Goal: Register for event/course

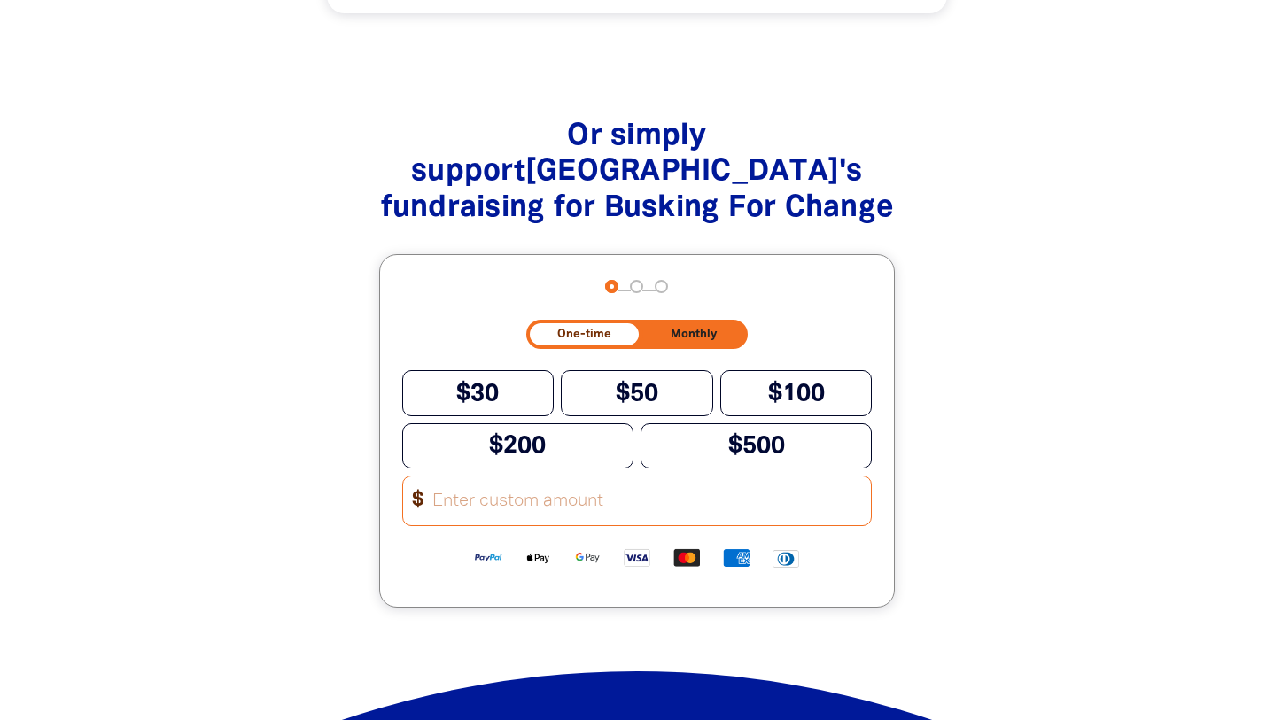
scroll to position [2383, 0]
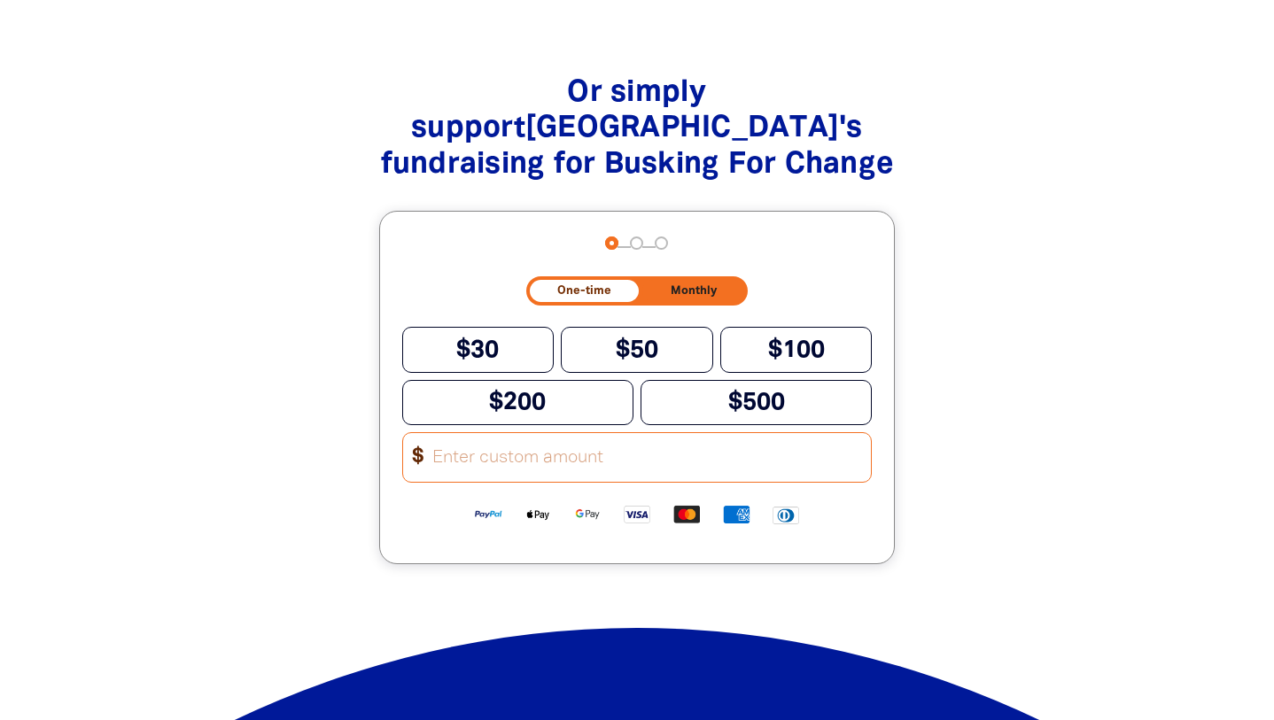
click at [468, 456] on input "Other Amount" at bounding box center [646, 457] width 450 height 49
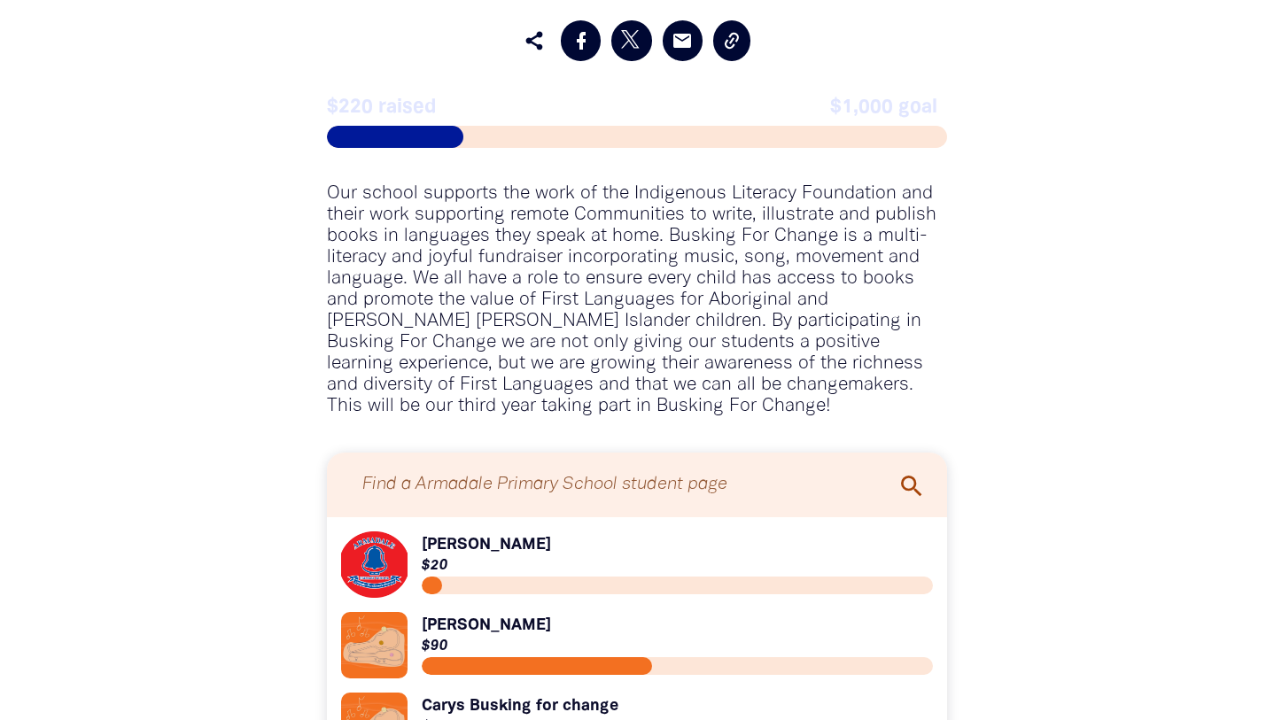
type input "43"
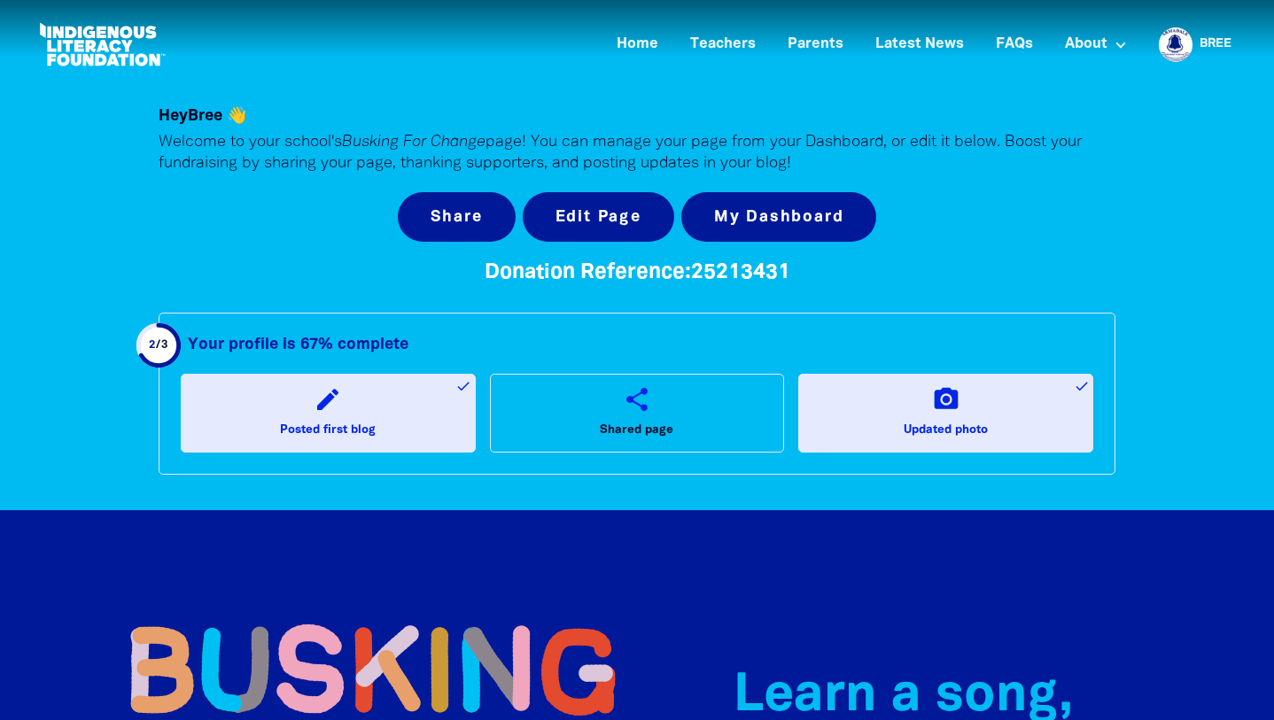
scroll to position [0, 0]
click at [644, 43] on link "Home" at bounding box center [637, 44] width 63 height 29
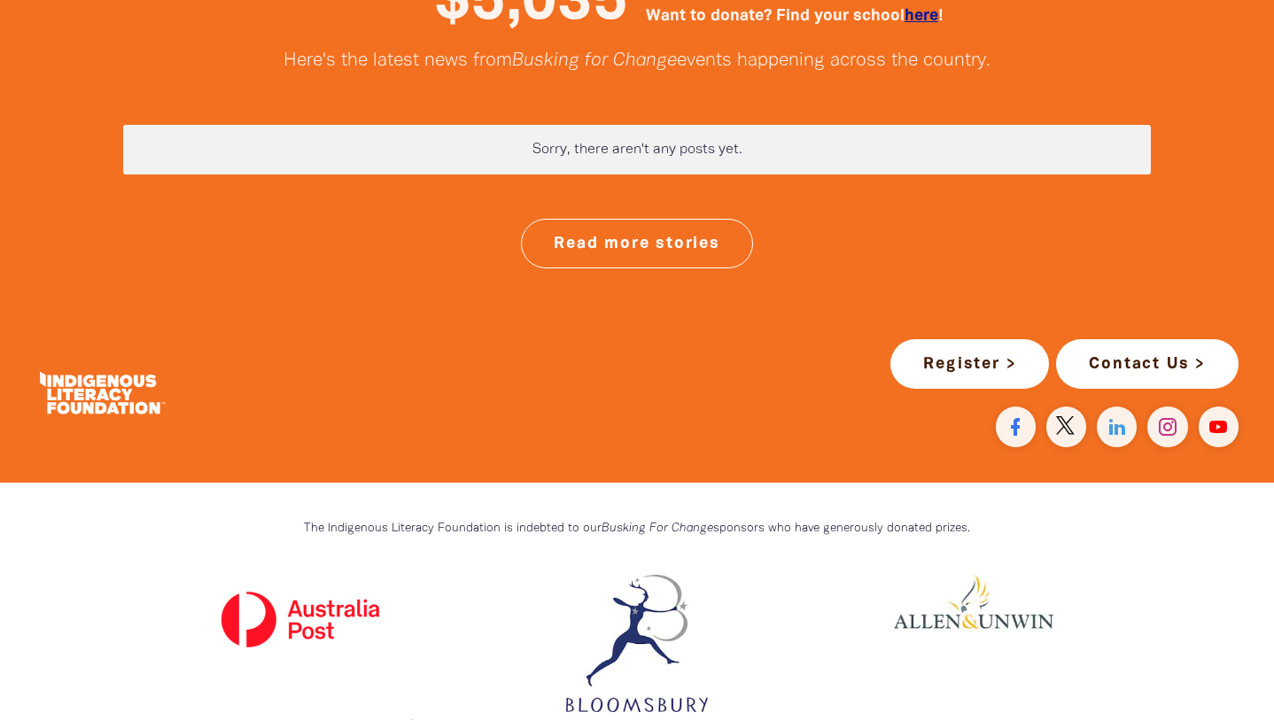
scroll to position [4652, 0]
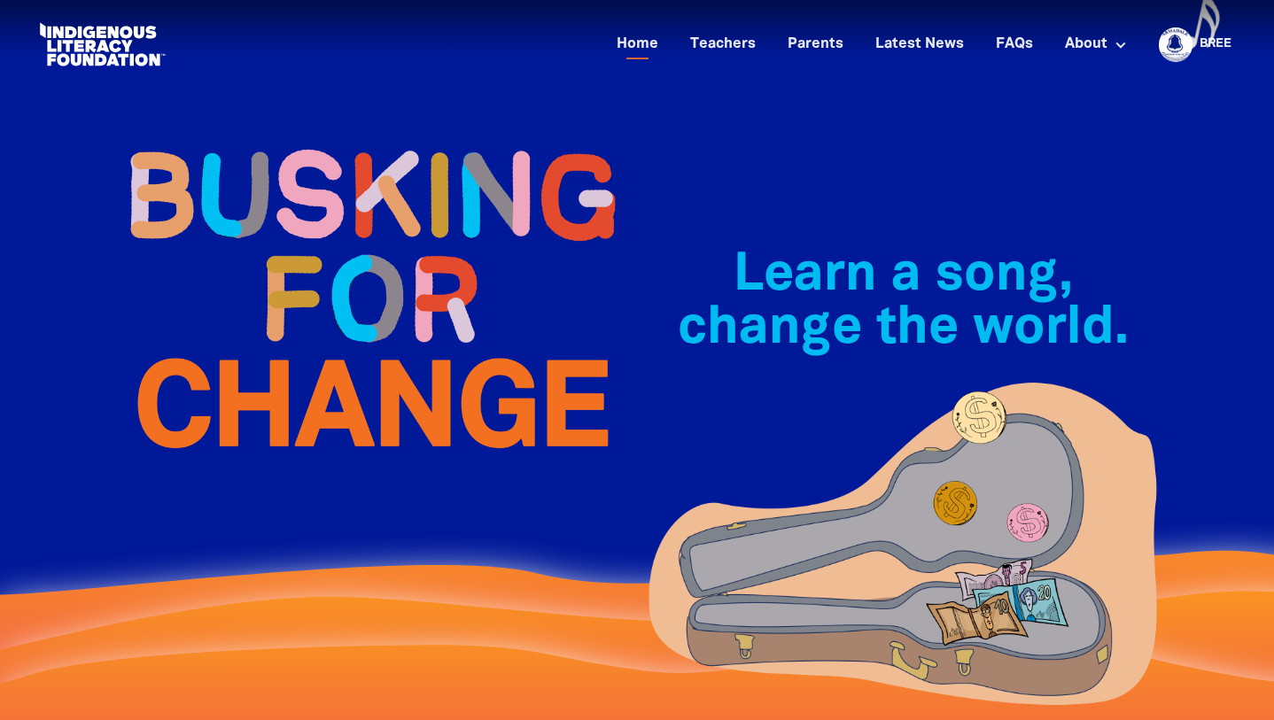
scroll to position [0, 0]
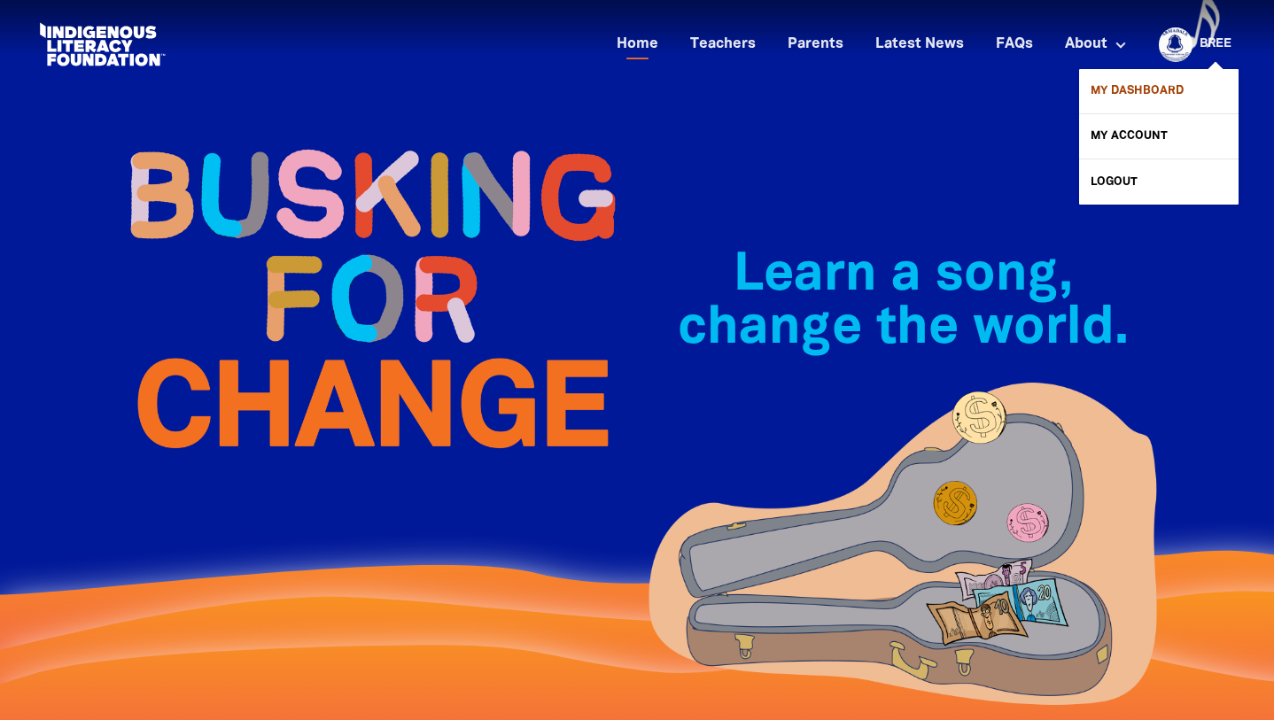
click at [1133, 95] on link "My Dashboard" at bounding box center [1158, 91] width 159 height 44
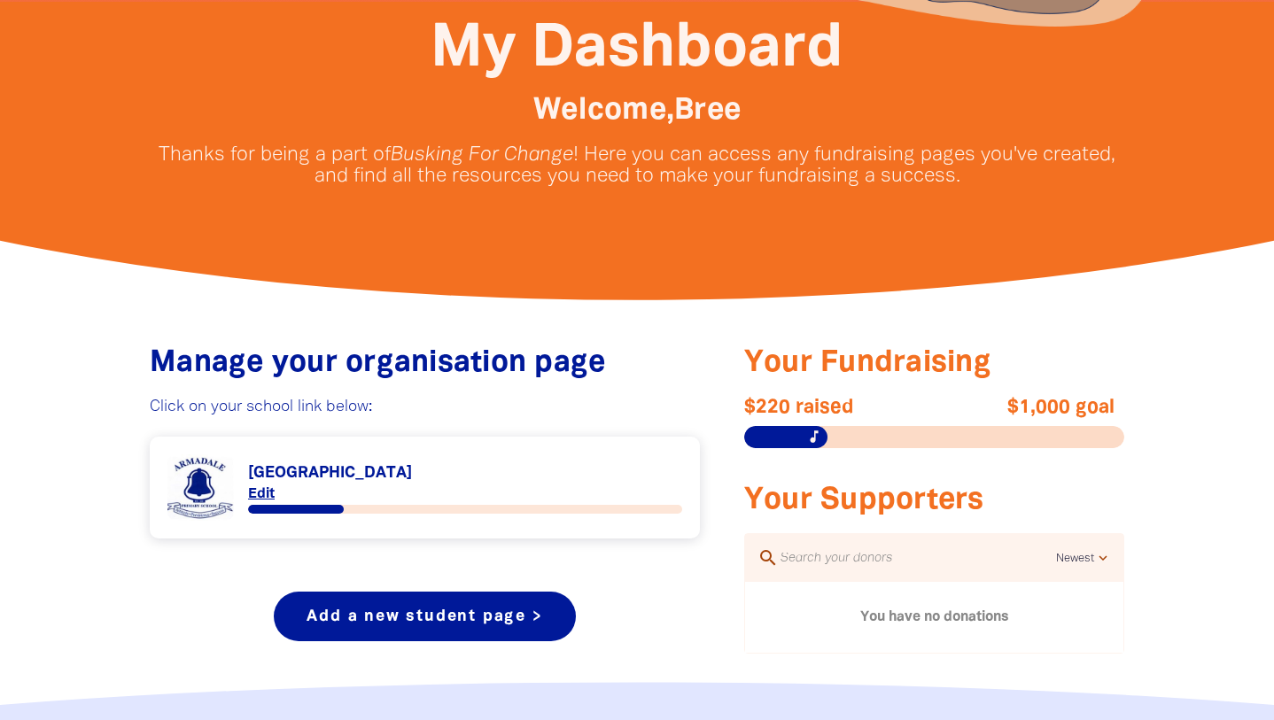
scroll to position [428, 0]
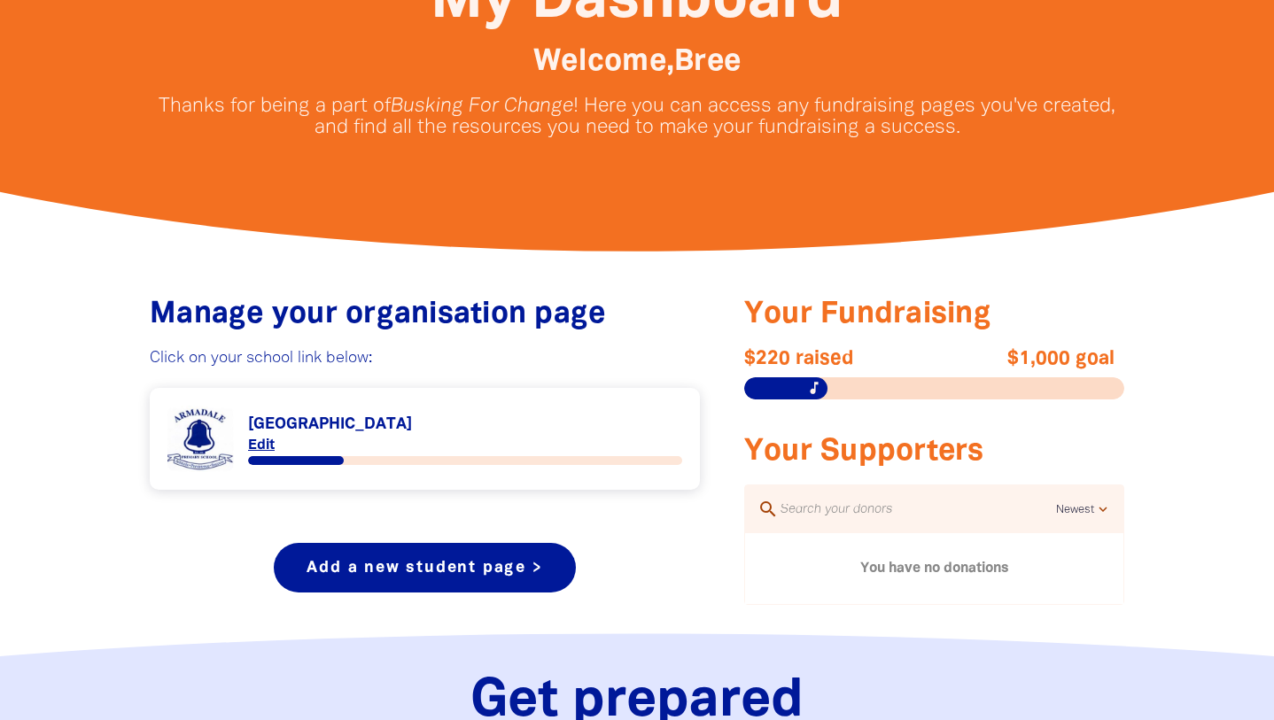
click at [321, 428] on link "Link to [GEOGRAPHIC_DATA]" at bounding box center [424, 439] width 515 height 66
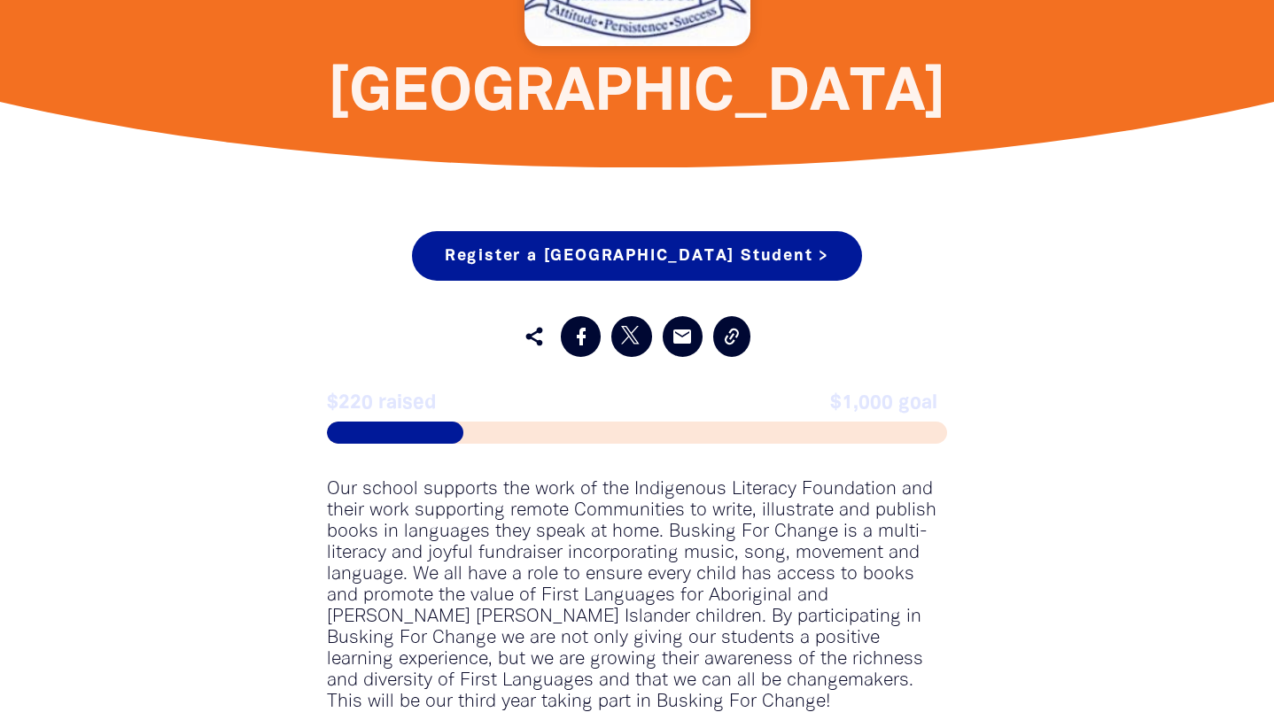
scroll to position [1303, 0]
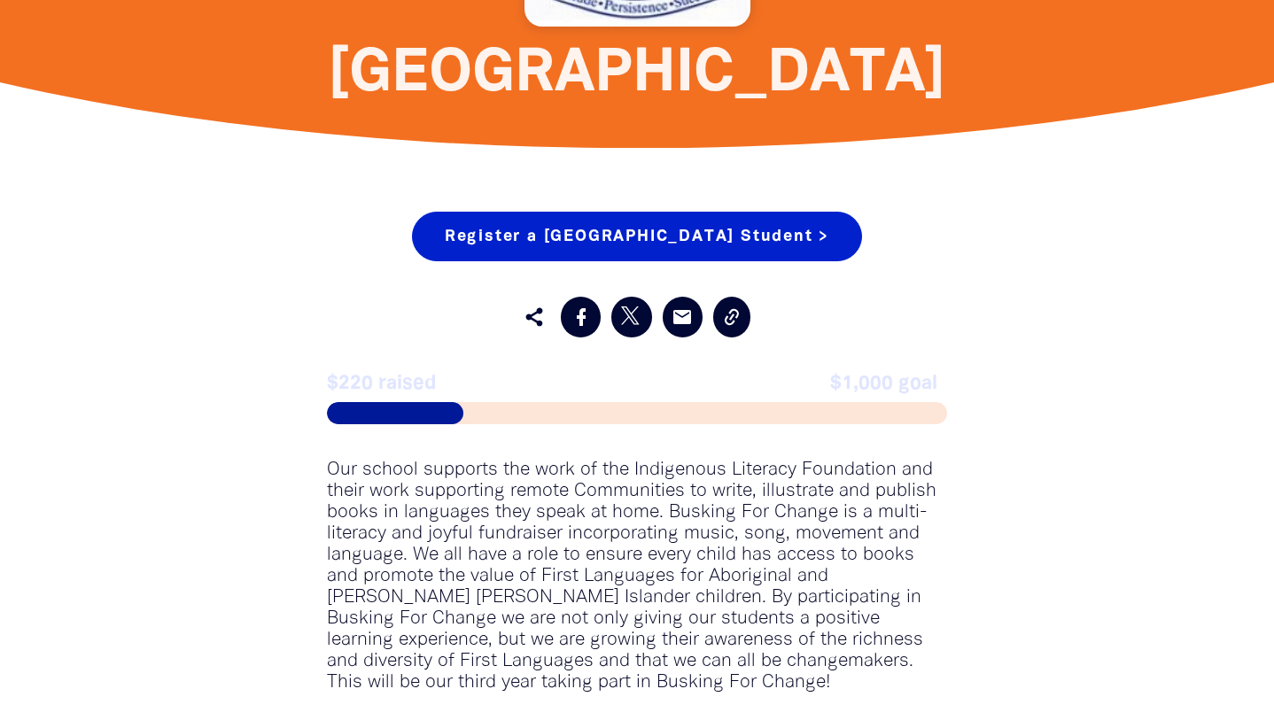
click at [779, 226] on link "Register a [GEOGRAPHIC_DATA] Student >" at bounding box center [637, 237] width 450 height 50
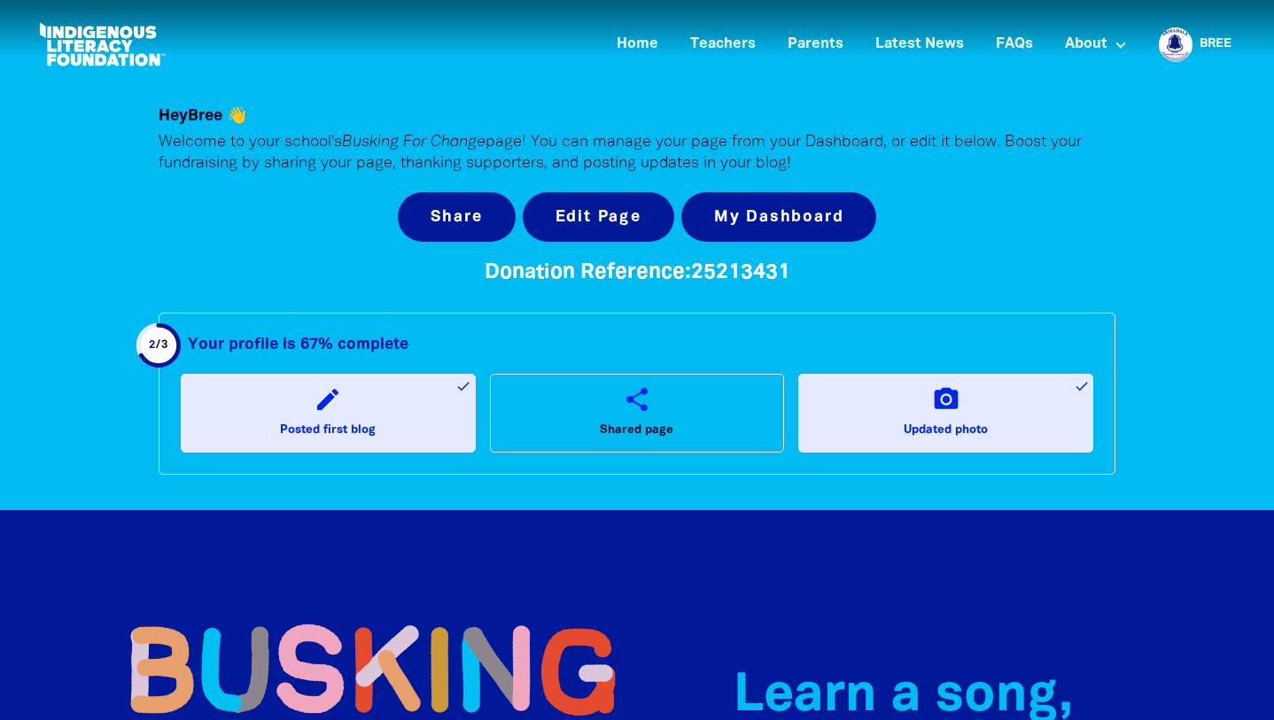
select select "teacher"
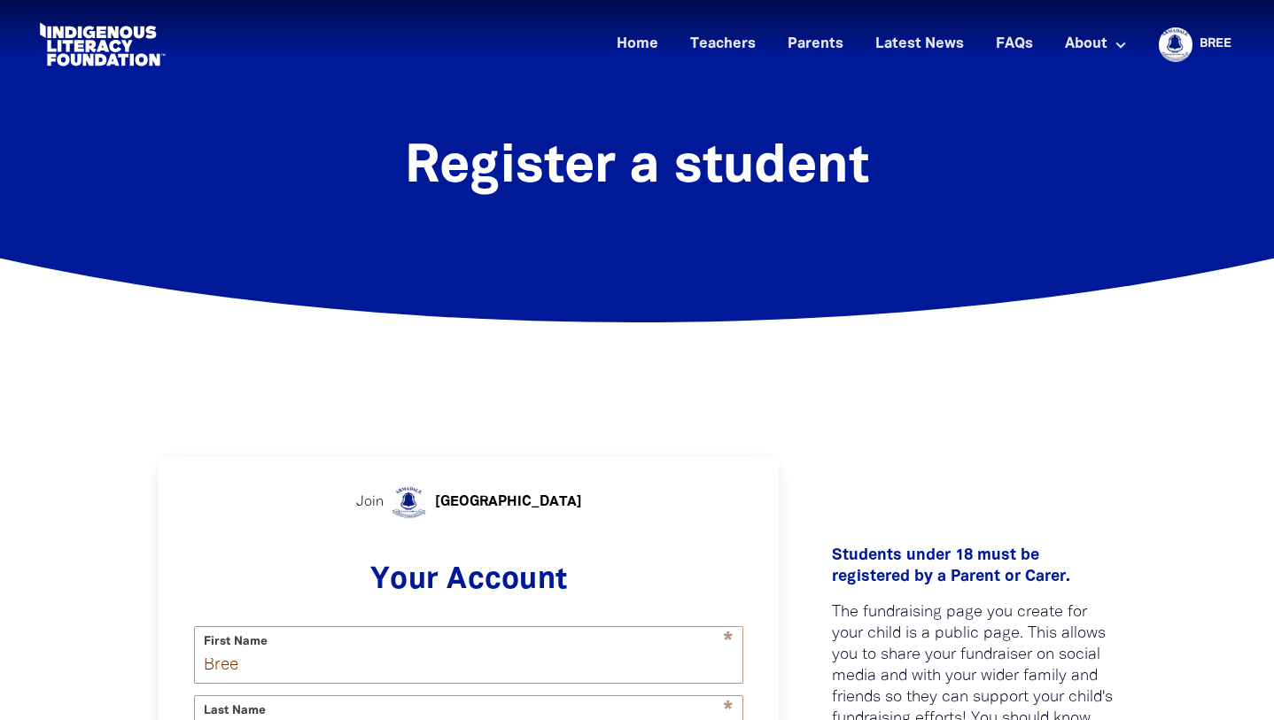
select select "AU"
